Goal: Transaction & Acquisition: Purchase product/service

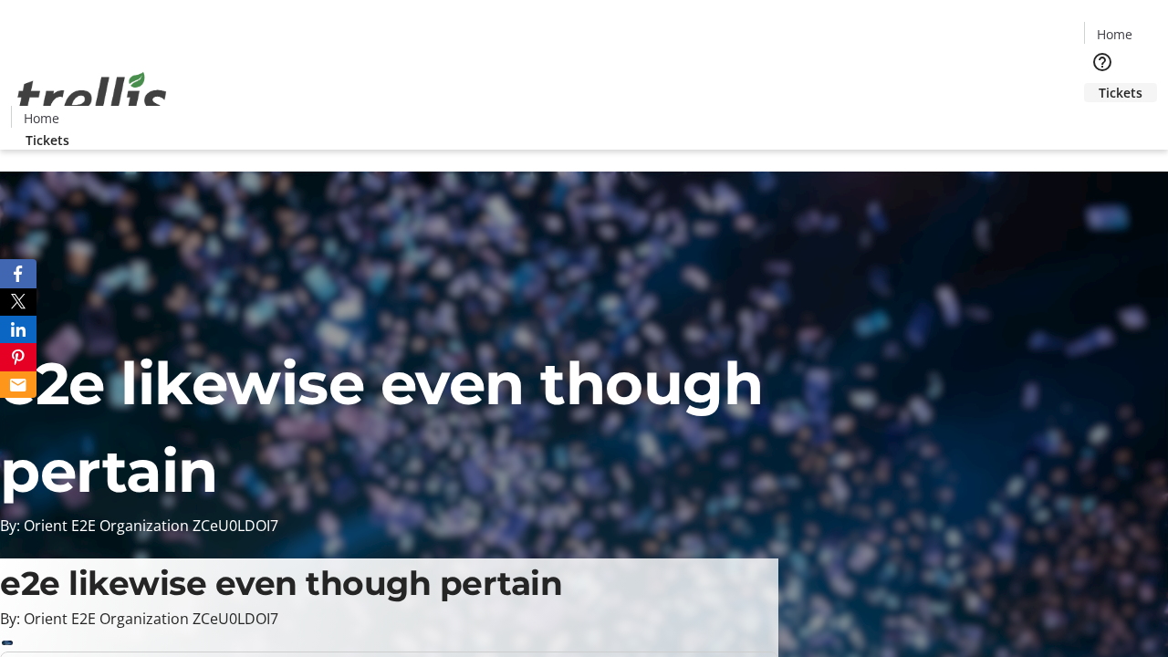
click at [1099, 83] on span "Tickets" at bounding box center [1121, 92] width 44 height 19
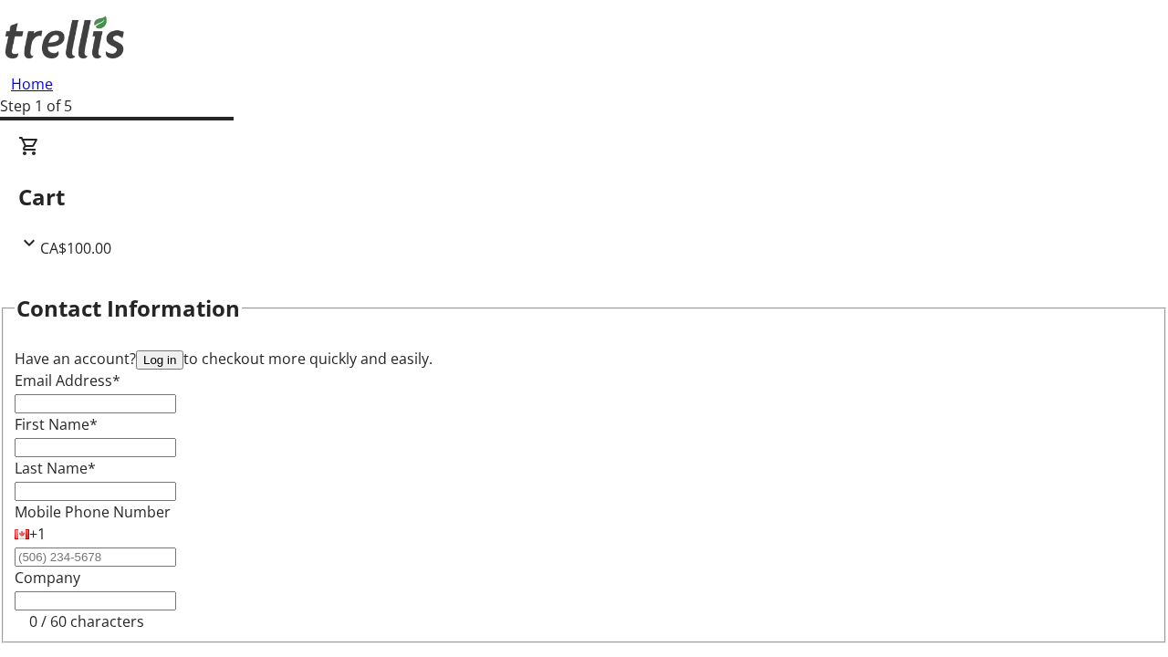
type input "FREE"
type input "[EMAIL_ADDRESS][DOMAIN_NAME]"
type input "Ivy"
type input "[PERSON_NAME]"
